Goal: Complete application form: Complete application form

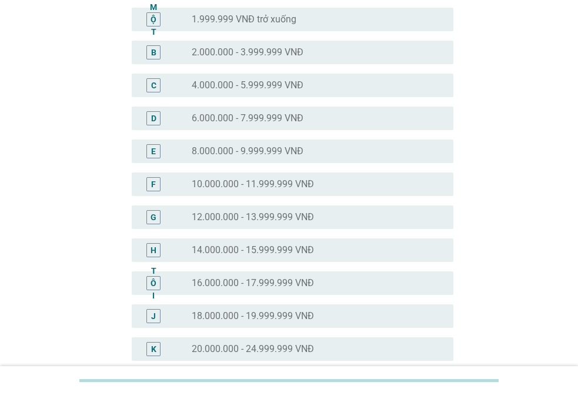
scroll to position [235, 0]
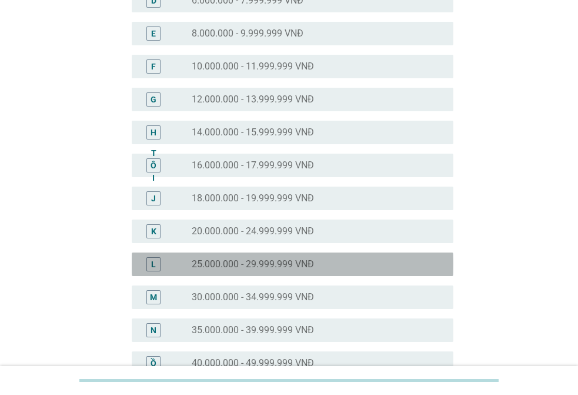
click at [322, 259] on div "nút radio chưa được chọn 25.000.000 - 29.999.999 VNĐ" at bounding box center [313, 264] width 243 height 12
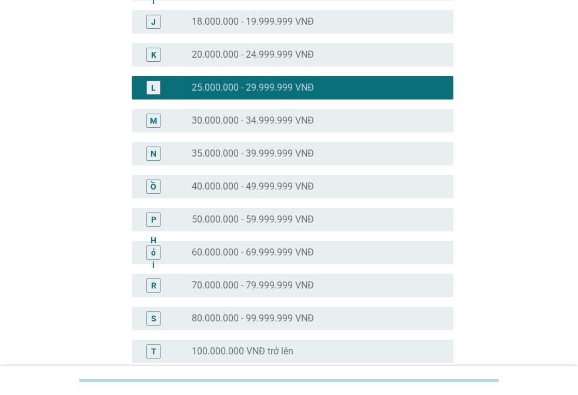
scroll to position [564, 0]
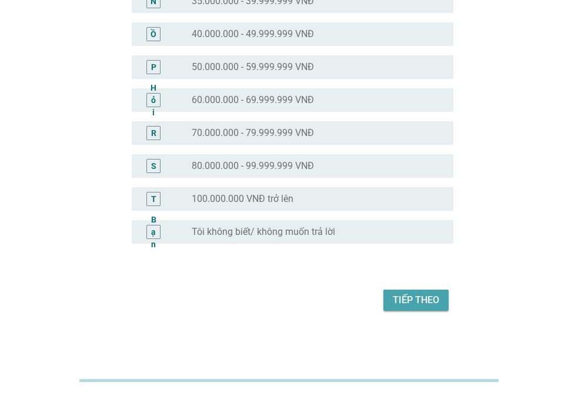
click at [419, 301] on font "Tiếp theo" at bounding box center [416, 299] width 46 height 11
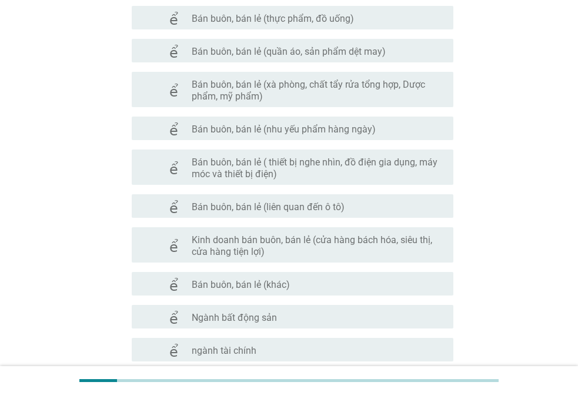
scroll to position [659, 0]
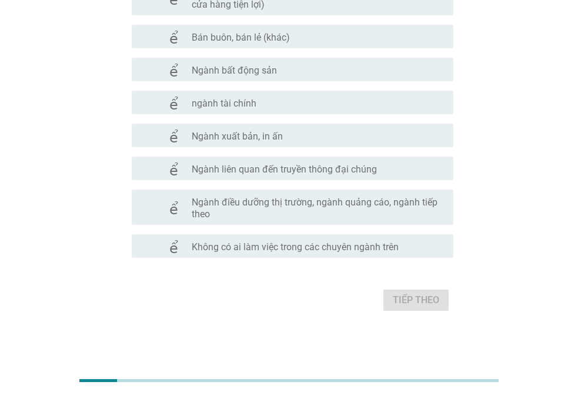
click at [326, 244] on font "Không có ai làm việc trong các chuyên ngành trên" at bounding box center [295, 246] width 207 height 11
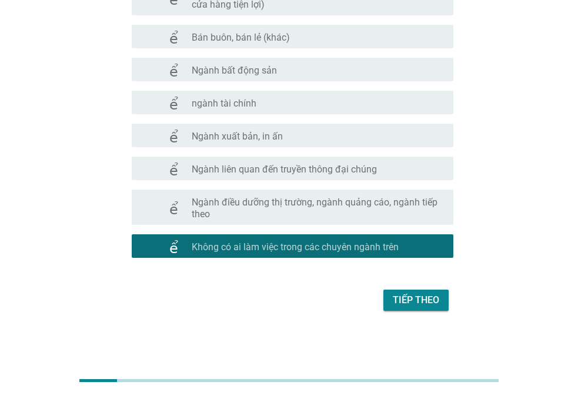
click at [440, 300] on button "Tiếp theo" at bounding box center [416, 299] width 65 height 21
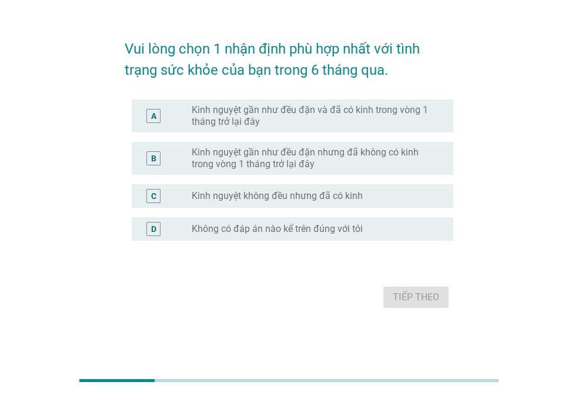
scroll to position [0, 0]
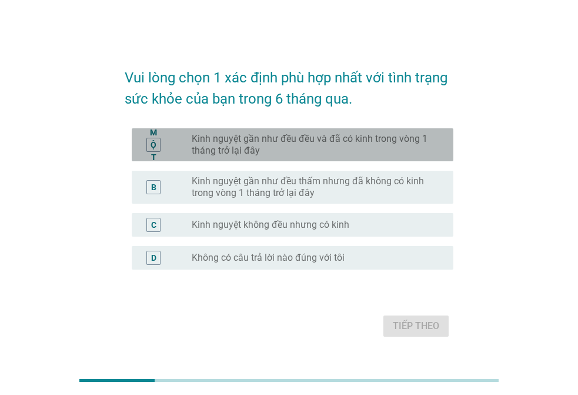
click at [348, 139] on font "Kinh nguyệt gần như đều đều và đã có kinh trong vòng 1 tháng trở lại đây" at bounding box center [310, 144] width 236 height 23
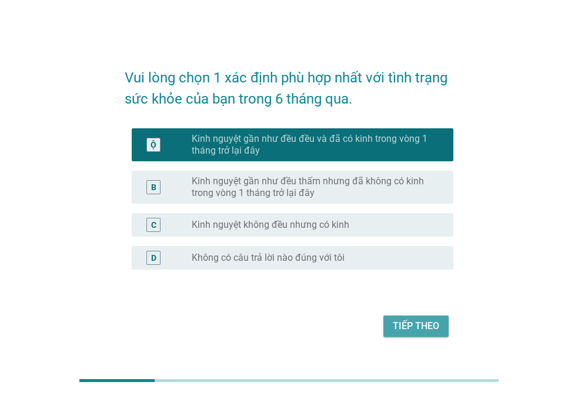
click at [421, 320] on font "Tiếp theo" at bounding box center [416, 325] width 46 height 11
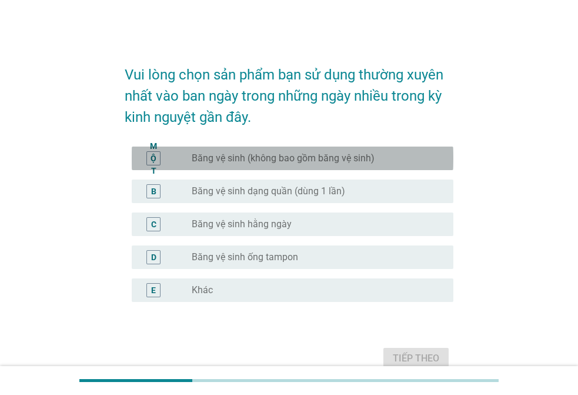
click at [312, 162] on font "Băng vệ sinh (không bao gồm băng vệ sinh)" at bounding box center [283, 157] width 183 height 11
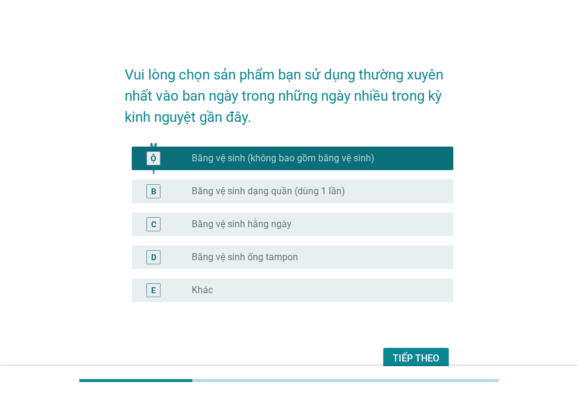
click at [315, 190] on font "Băng vệ sinh dạng quần (dùng 1 lần)" at bounding box center [269, 190] width 154 height 11
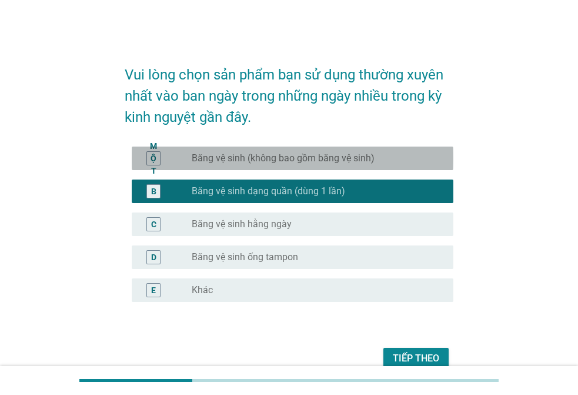
click at [295, 154] on font "Băng vệ sinh (không bao gồm băng vệ sinh)" at bounding box center [283, 157] width 183 height 11
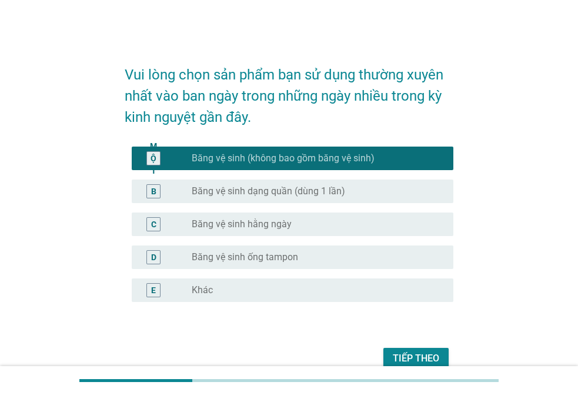
click at [416, 355] on font "Tiếp theo" at bounding box center [416, 357] width 46 height 11
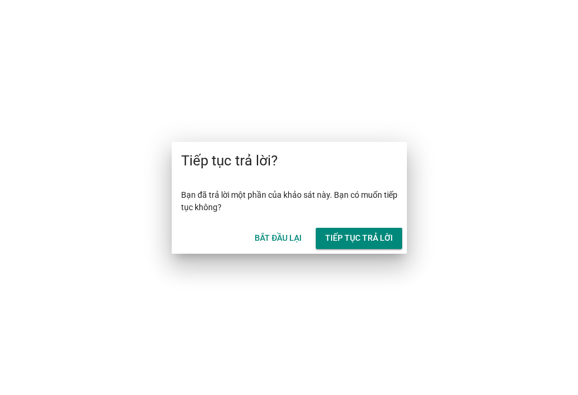
click at [373, 238] on font "Tiếp tục trả lời" at bounding box center [359, 237] width 68 height 9
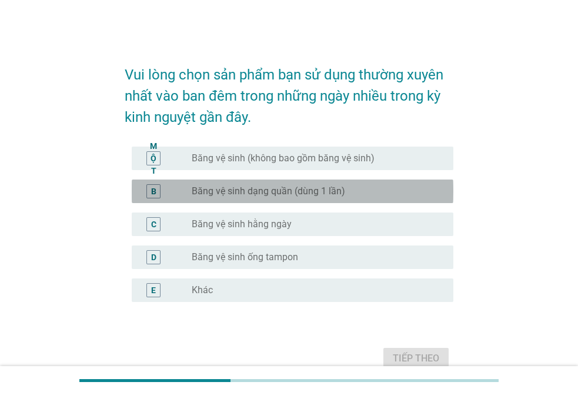
click at [275, 186] on font "Băng vệ sinh dạng quần (dùng 1 lần)" at bounding box center [269, 190] width 154 height 11
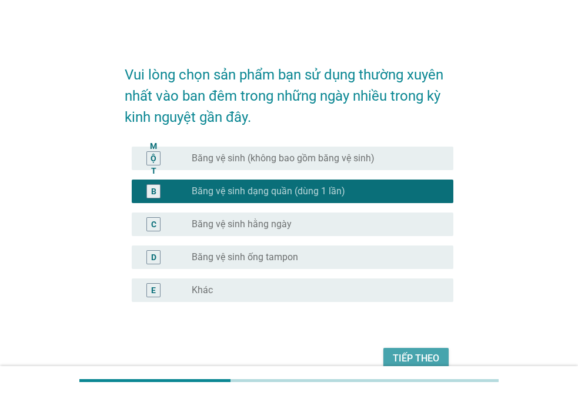
click at [428, 351] on font "Tiếp theo" at bounding box center [416, 358] width 46 height 14
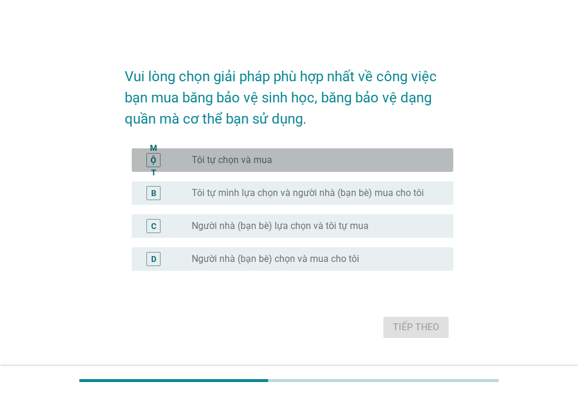
click at [294, 162] on div "nút radio chưa được chọn Tôi tự chọn và mua" at bounding box center [313, 160] width 243 height 12
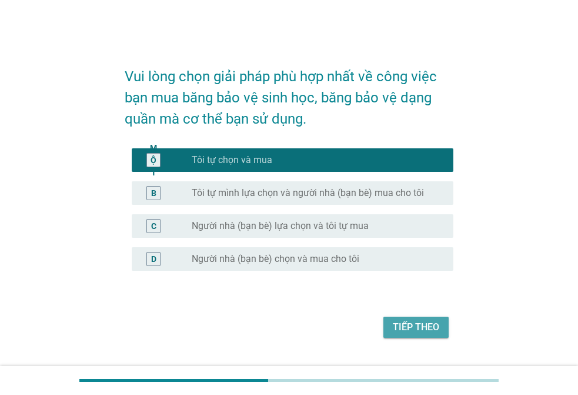
click at [399, 323] on font "Tiếp theo" at bounding box center [416, 326] width 46 height 11
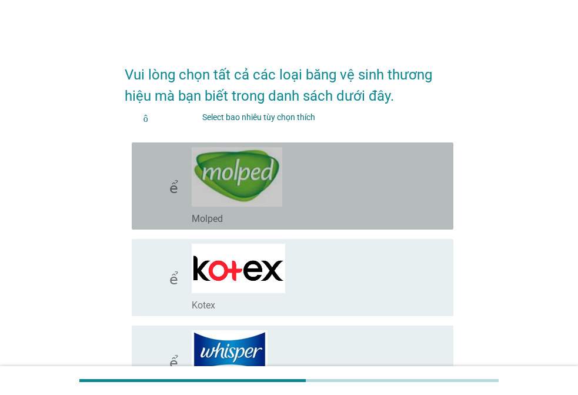
click at [339, 179] on div "check_box_outline_blank Molped" at bounding box center [318, 186] width 252 height 78
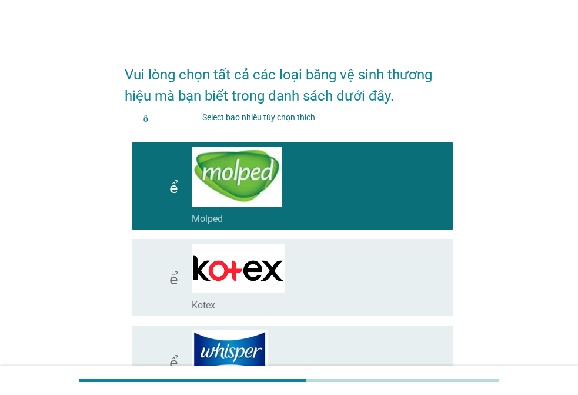
scroll to position [59, 0]
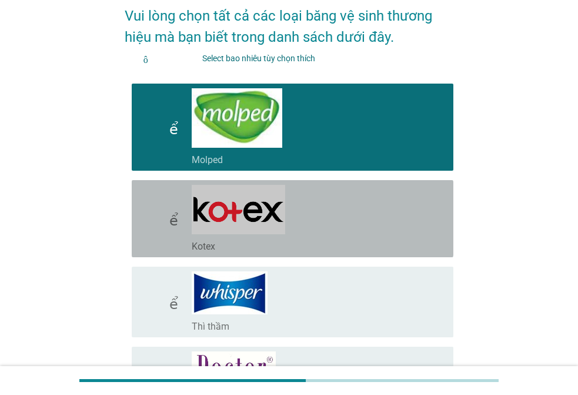
click at [334, 208] on div "check_box_outline_blank Kotex" at bounding box center [318, 219] width 252 height 68
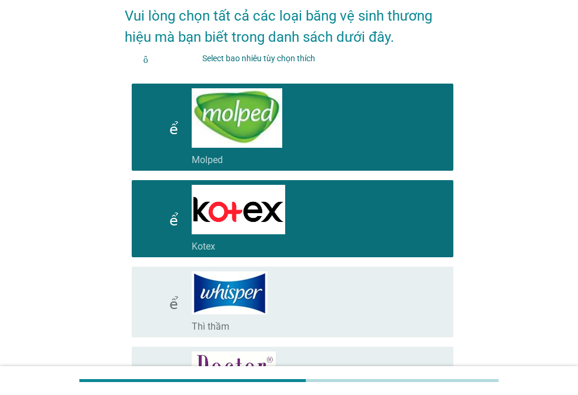
click at [325, 272] on div "check_box_outline_blank Thì thầm" at bounding box center [318, 301] width 252 height 61
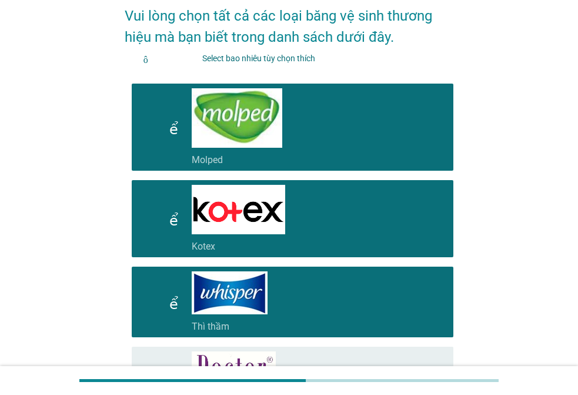
scroll to position [118, 0]
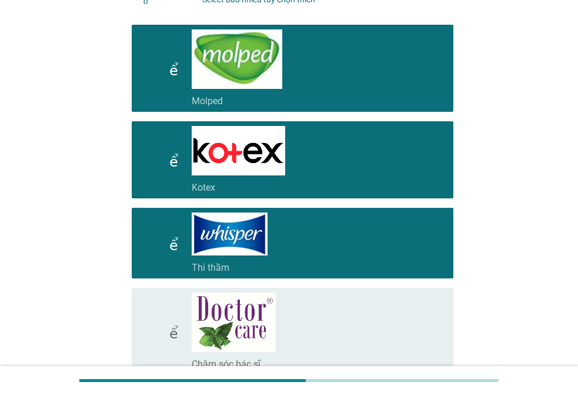
click at [314, 306] on div "check_box_outline_blank Chăm sóc bác sĩ" at bounding box center [318, 331] width 252 height 78
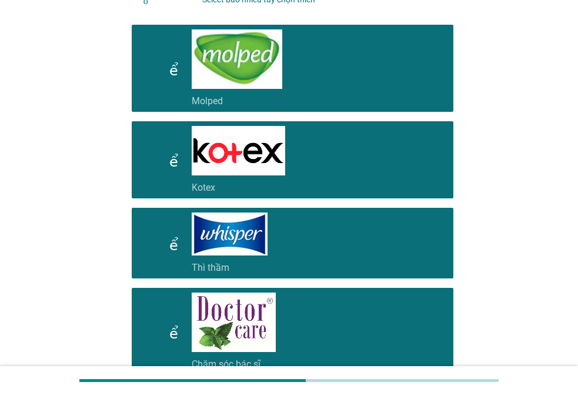
scroll to position [294, 0]
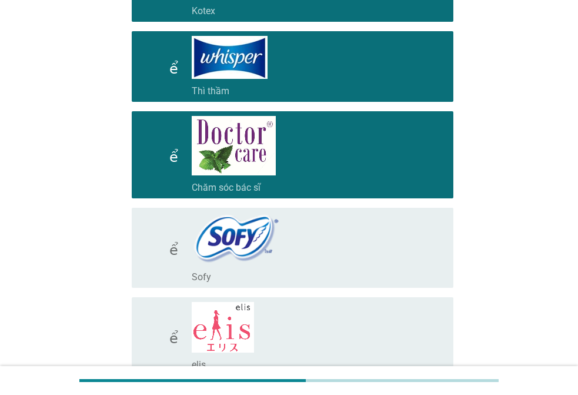
click at [308, 257] on div "check_box_outline_blank Sofy" at bounding box center [318, 247] width 252 height 71
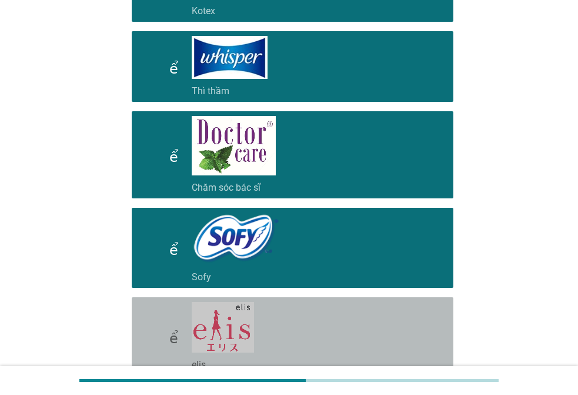
click at [305, 308] on div "check_box_outline_blank elis" at bounding box center [318, 336] width 252 height 69
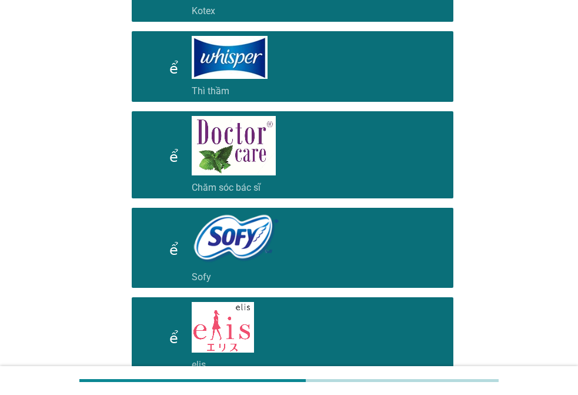
scroll to position [471, 0]
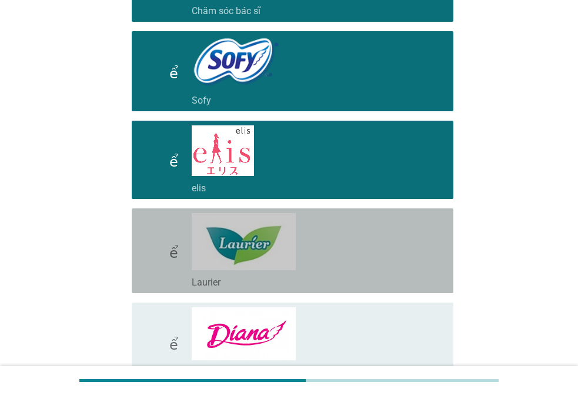
click at [314, 267] on div "check_box_outline_blank Laurier" at bounding box center [318, 250] width 252 height 75
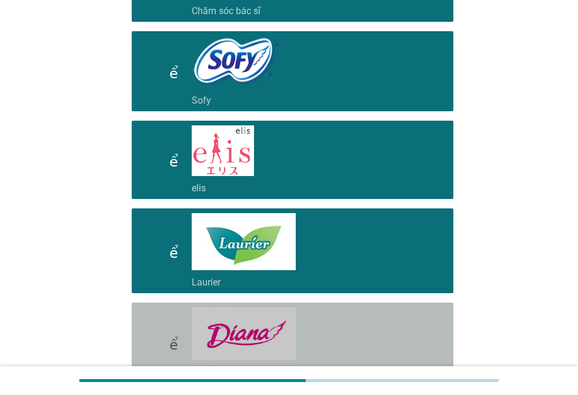
click at [322, 311] on div "check_box_outline_blank [PERSON_NAME]" at bounding box center [318, 342] width 252 height 71
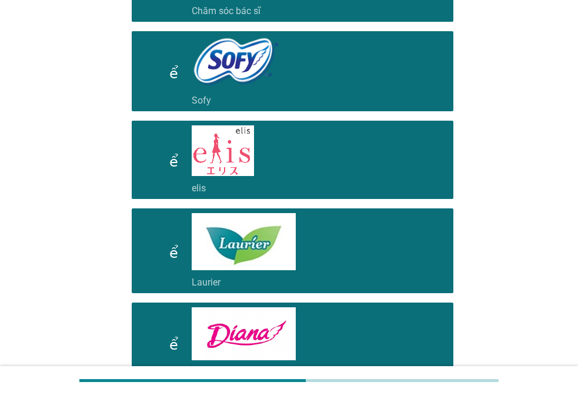
scroll to position [629, 0]
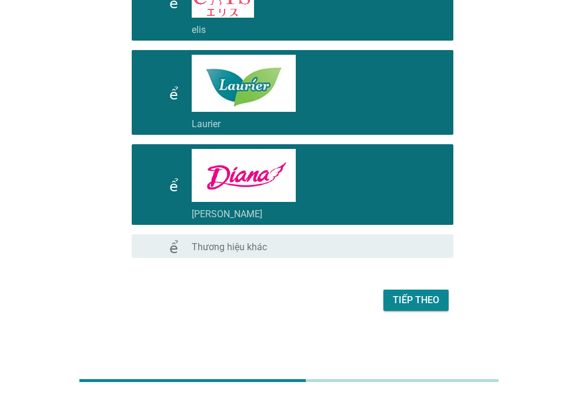
click at [414, 299] on font "Tiếp theo" at bounding box center [416, 299] width 46 height 11
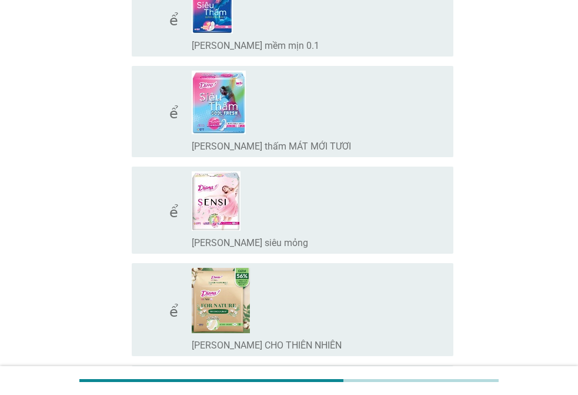
scroll to position [411, 0]
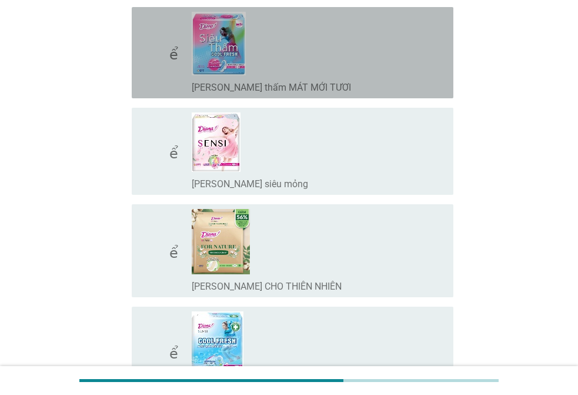
click at [274, 46] on div "check_box_outline_blank [PERSON_NAME] thấm MÁT MỚI TƯƠI" at bounding box center [318, 53] width 252 height 82
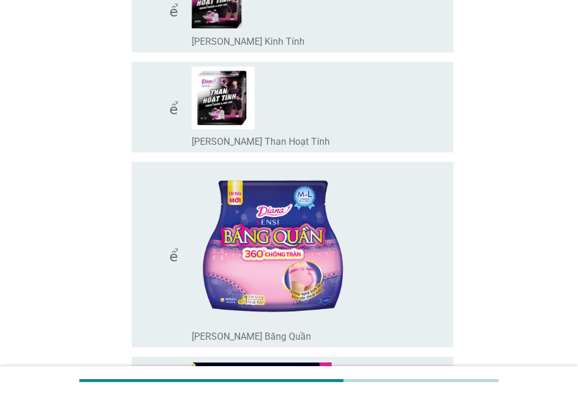
scroll to position [1765, 0]
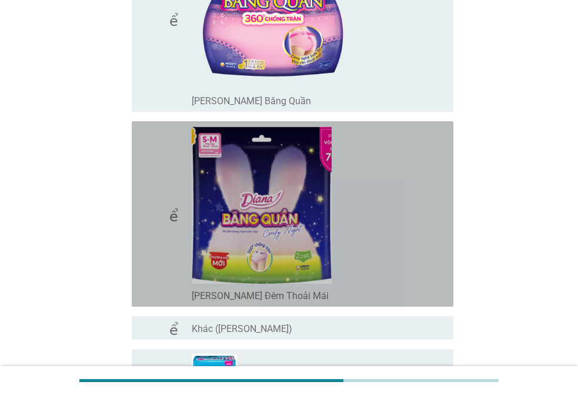
click at [391, 190] on div "check_box_outline_blank [PERSON_NAME] Đêm Thoải Mái" at bounding box center [318, 214] width 252 height 176
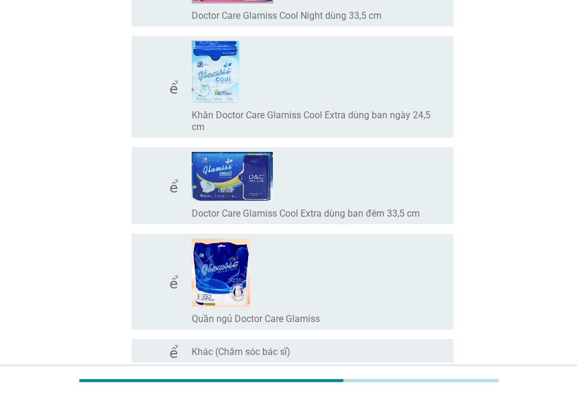
scroll to position [9582, 0]
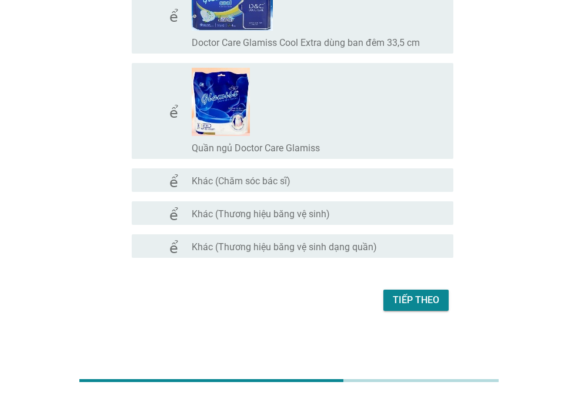
click at [411, 293] on font "Tiếp theo" at bounding box center [416, 300] width 46 height 14
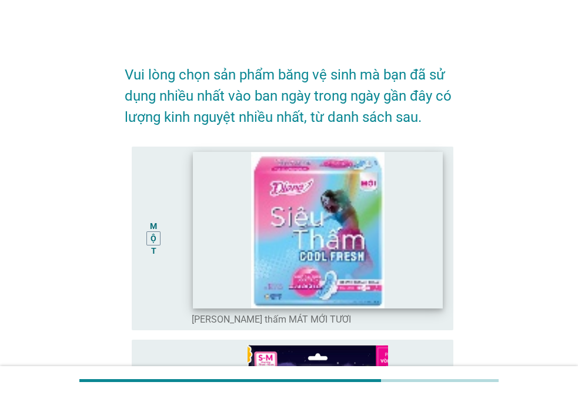
scroll to position [176, 0]
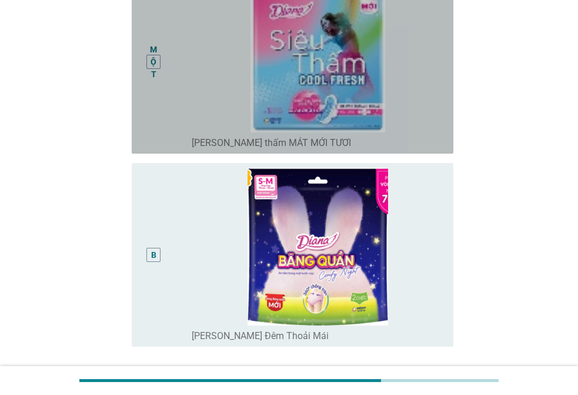
click at [170, 82] on div "MỘT" at bounding box center [166, 62] width 51 height 174
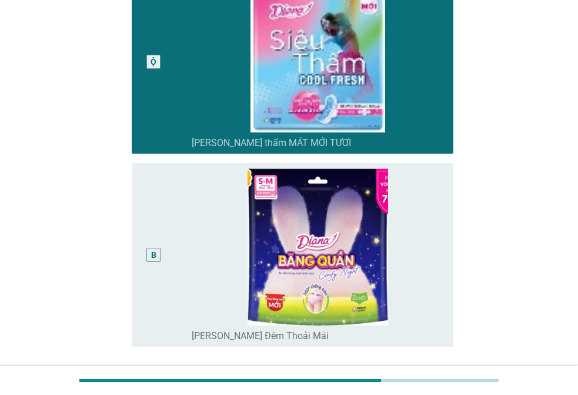
scroll to position [280, 0]
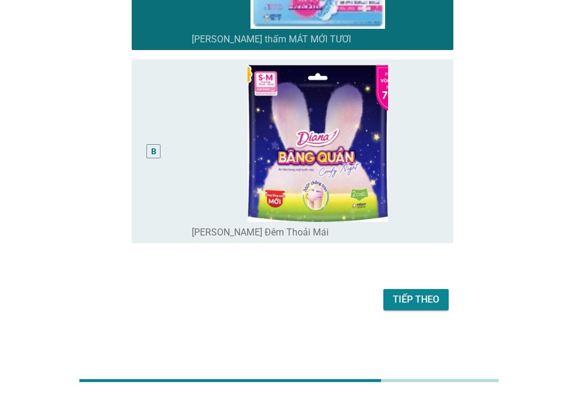
click at [409, 303] on font "Tiếp theo" at bounding box center [416, 299] width 46 height 11
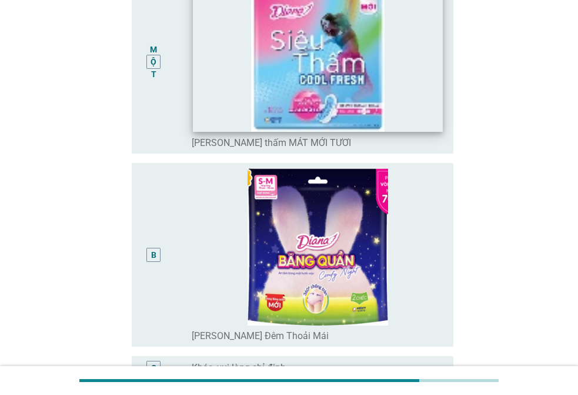
scroll to position [294, 0]
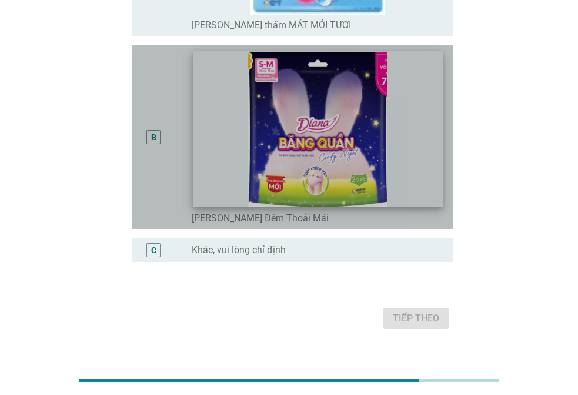
click at [362, 198] on img at bounding box center [318, 129] width 250 height 156
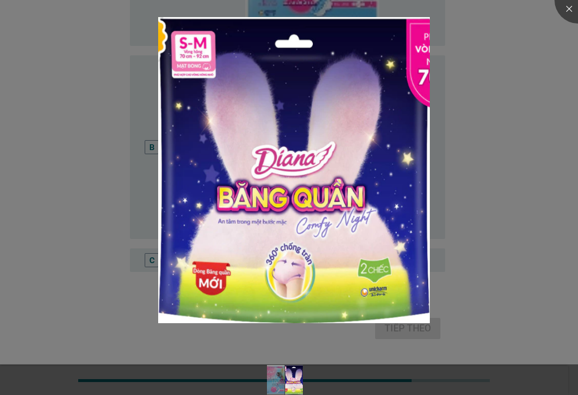
click at [492, 114] on div at bounding box center [289, 197] width 578 height 395
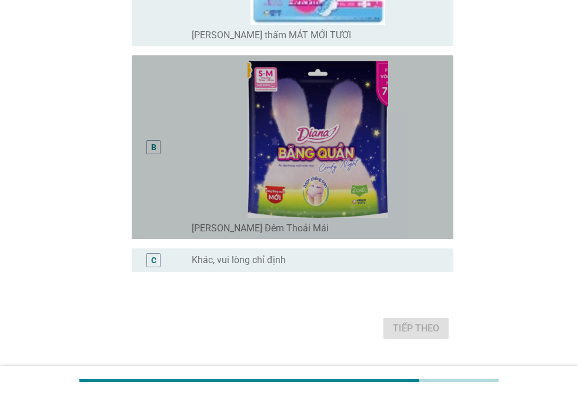
click at [166, 142] on div "B" at bounding box center [153, 147] width 25 height 174
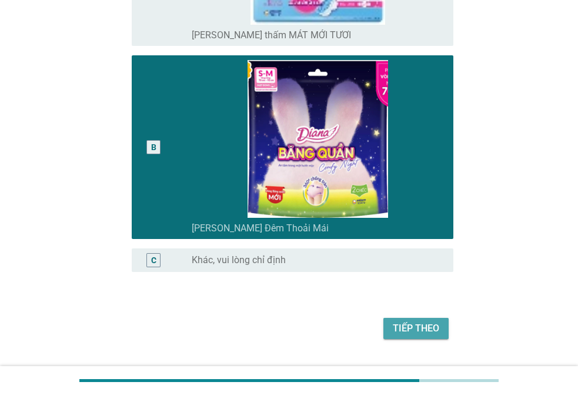
click at [414, 324] on font "Tiếp theo" at bounding box center [416, 327] width 46 height 11
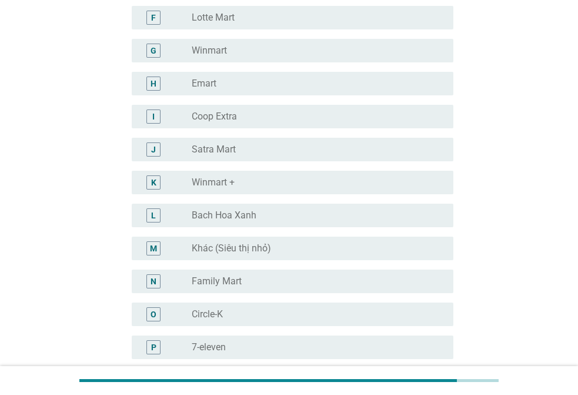
scroll to position [0, 0]
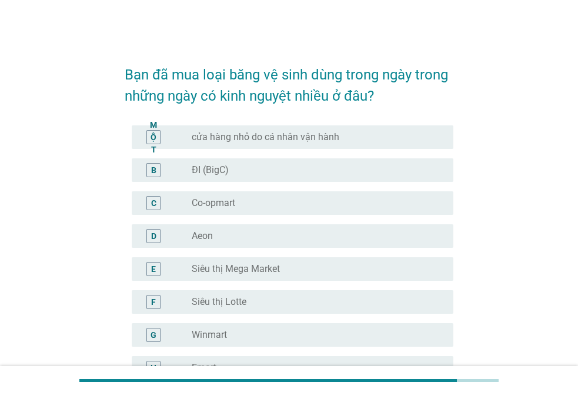
click at [260, 299] on div "nút radio chưa được chọn Siêu thị Lotte" at bounding box center [313, 302] width 243 height 12
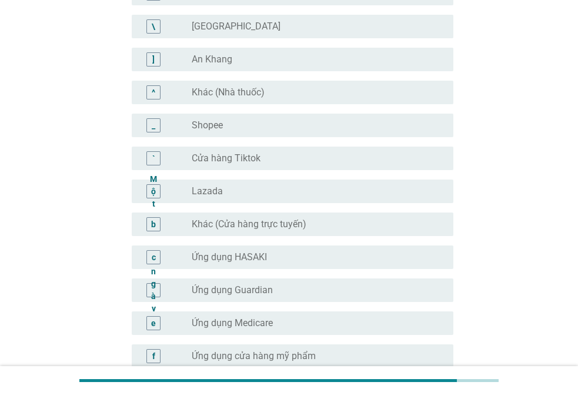
scroll to position [941, 0]
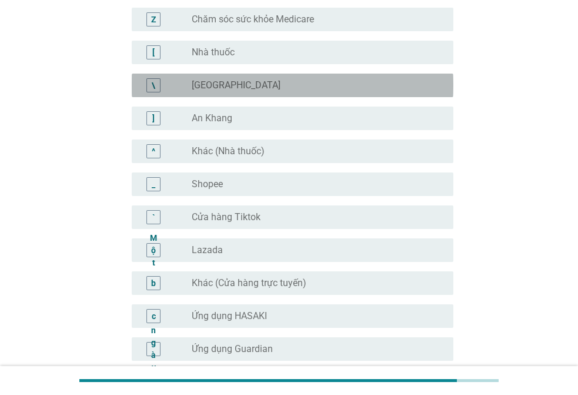
click at [225, 81] on font "[GEOGRAPHIC_DATA]" at bounding box center [236, 84] width 89 height 11
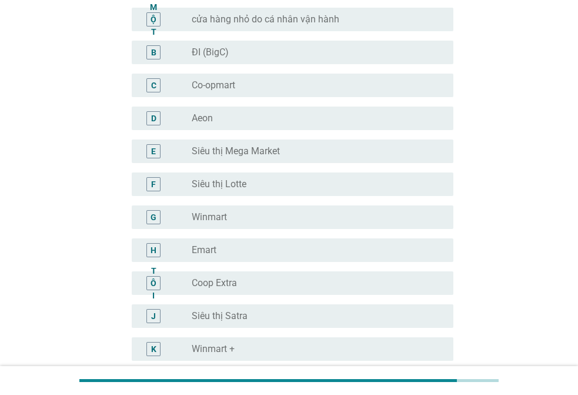
scroll to position [59, 0]
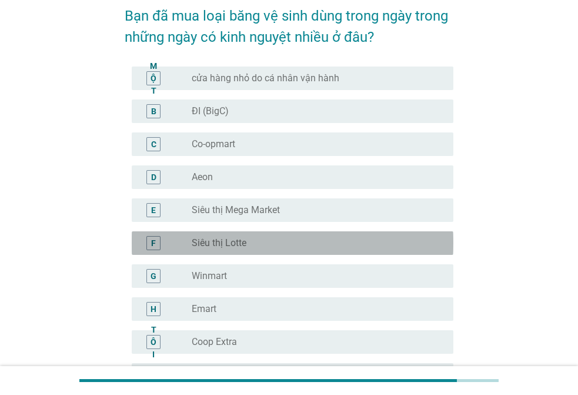
click at [242, 241] on font "Siêu thị Lotte" at bounding box center [219, 242] width 55 height 11
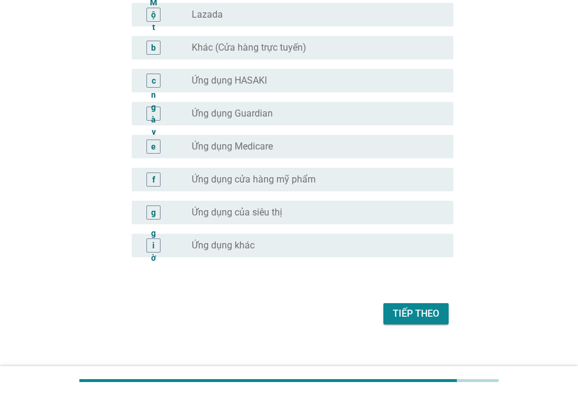
scroll to position [1190, 0]
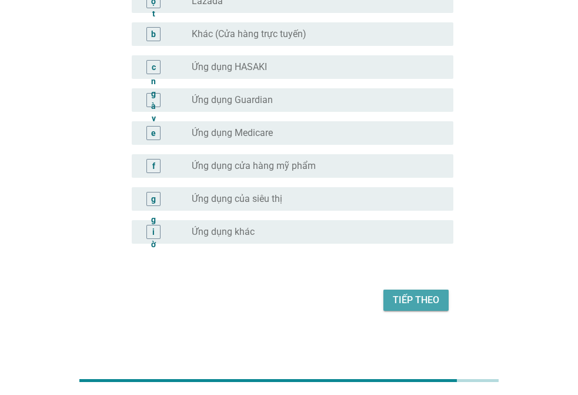
click at [415, 299] on font "Tiếp theo" at bounding box center [416, 299] width 46 height 11
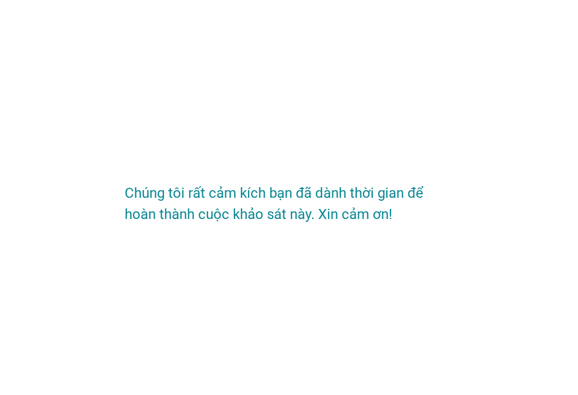
scroll to position [0, 0]
